Goal: Information Seeking & Learning: Find specific fact

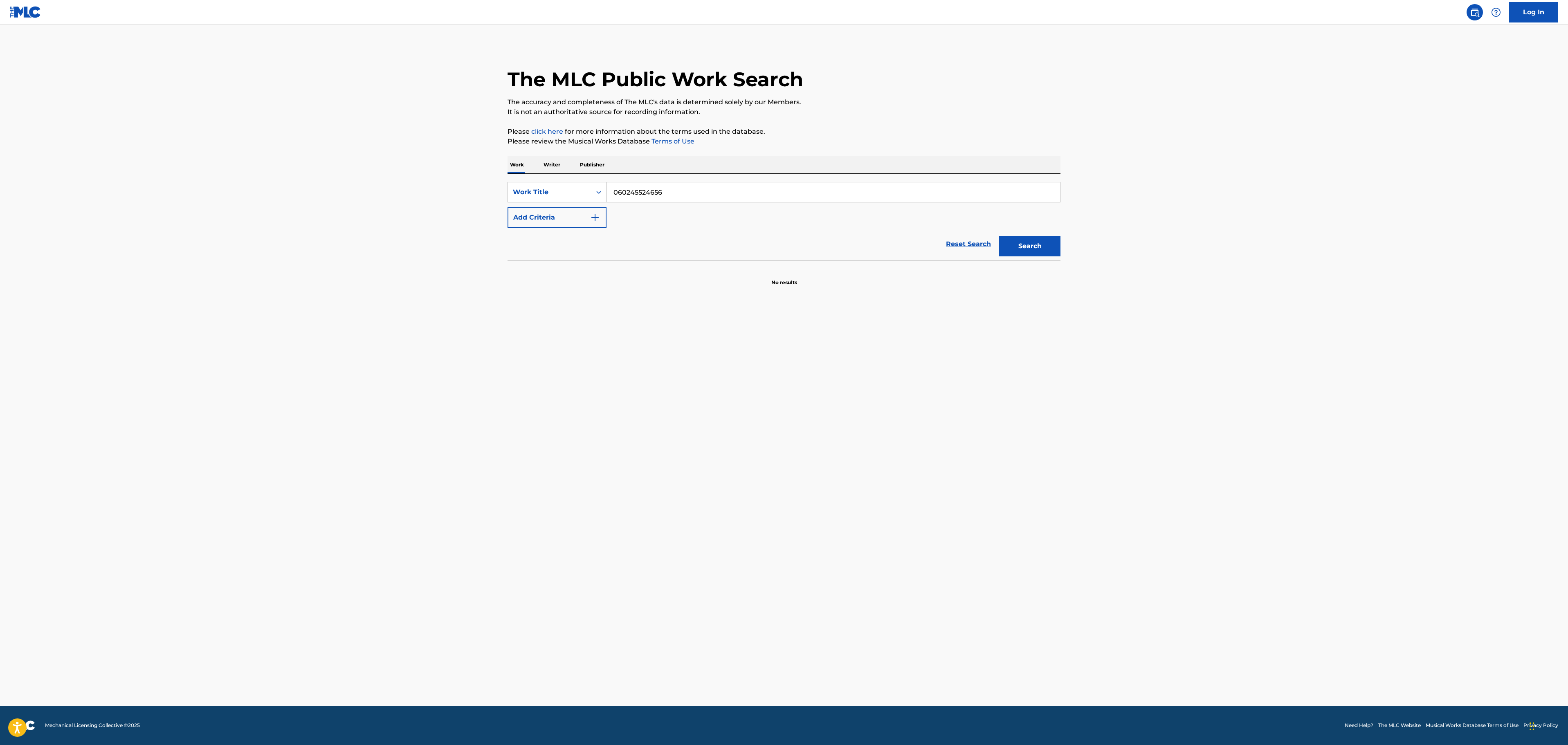
click at [488, 198] on main "The MLC Public Work Search The accuracy and completeness of The MLC's data is d…" at bounding box center [784, 365] width 1568 height 681
type input "catfish"
click at [586, 226] on button "Add Criteria" at bounding box center [557, 218] width 99 height 21
click at [628, 219] on input "Search Form" at bounding box center [825, 217] width 438 height 19
paste input "[PERSON_NAME]"
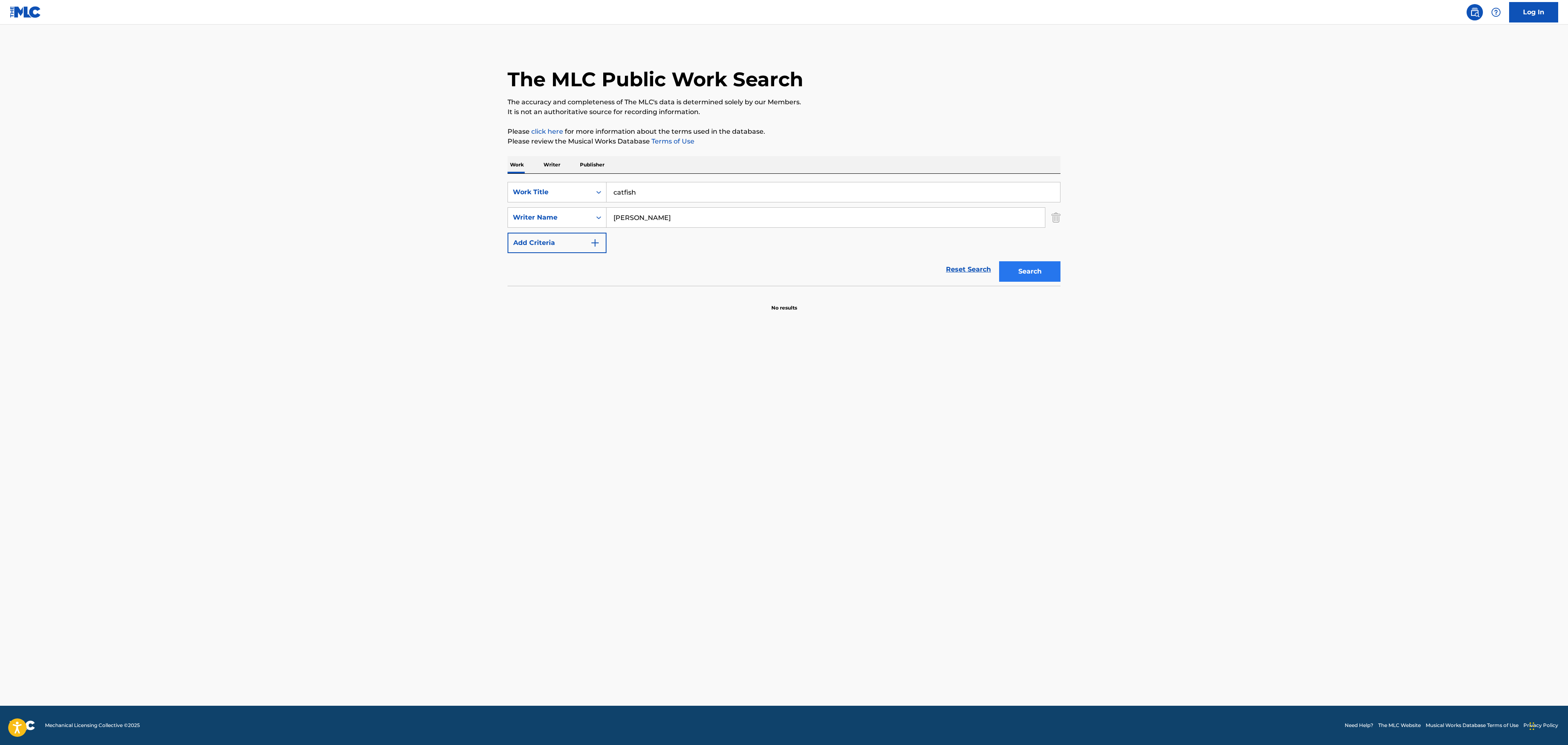
type input "[PERSON_NAME]"
click at [1030, 264] on button "Search" at bounding box center [1029, 271] width 61 height 21
click at [661, 338] on div "CATFISH MLC Song Code : CD0PQ9 ISWC :" at bounding box center [629, 332] width 210 height 37
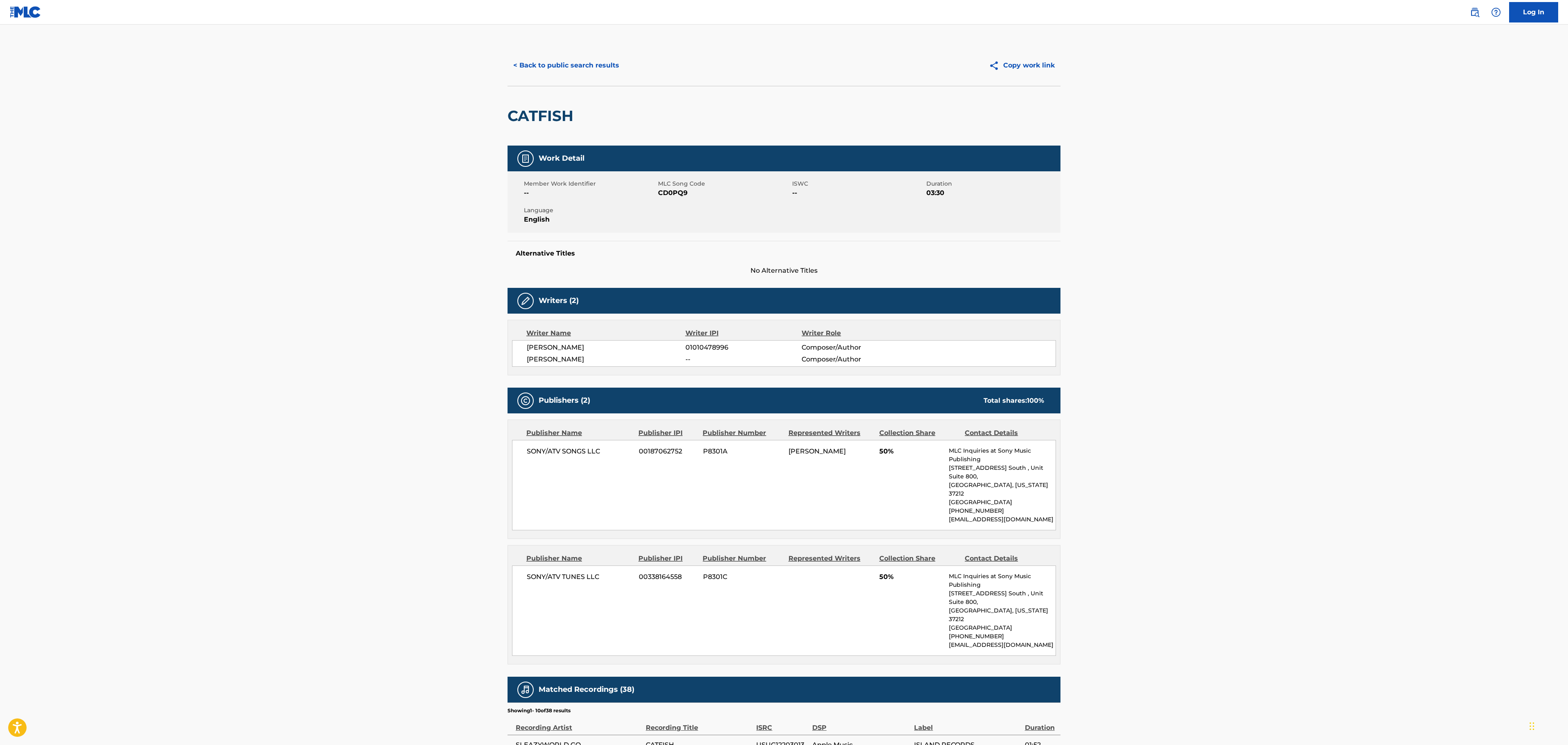
click at [1175, 500] on main "< Back to public search results Copy work link CATFISH Work Detail Member Work …" at bounding box center [784, 503] width 1568 height 957
